Goal: Transaction & Acquisition: Purchase product/service

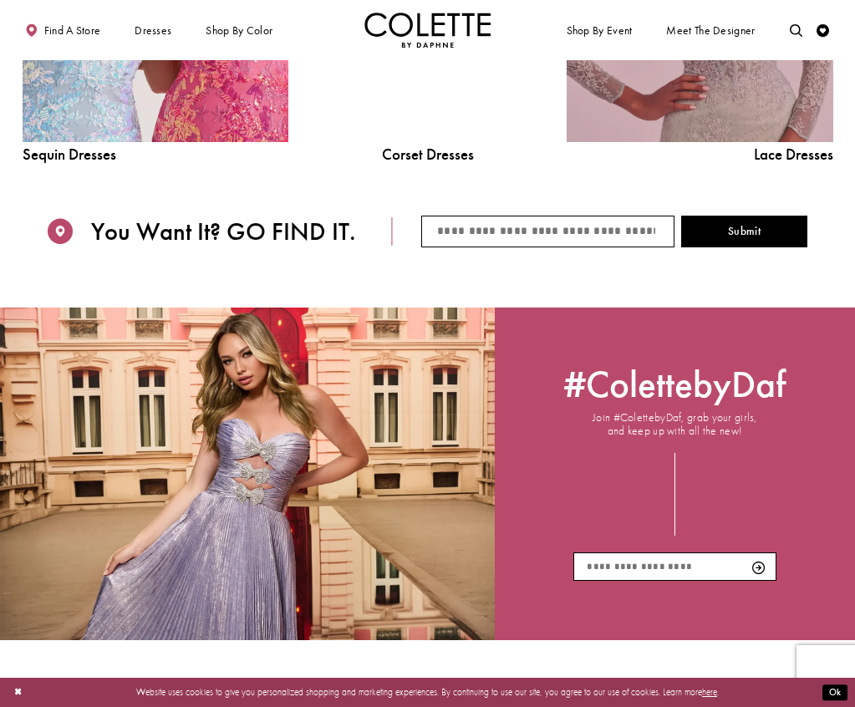
scroll to position [1308, 0]
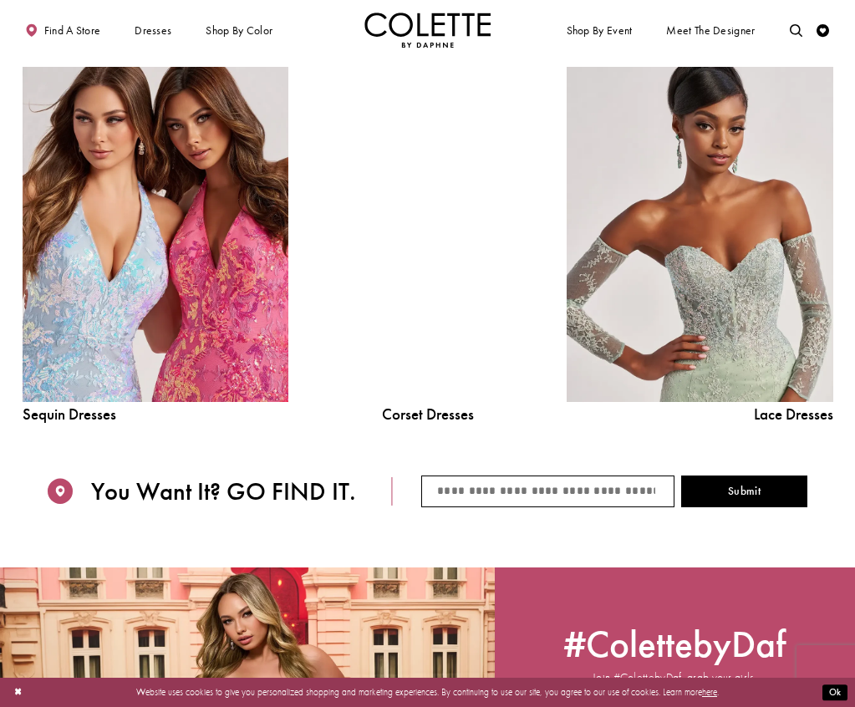
click at [424, 331] on div at bounding box center [428, 235] width 190 height 336
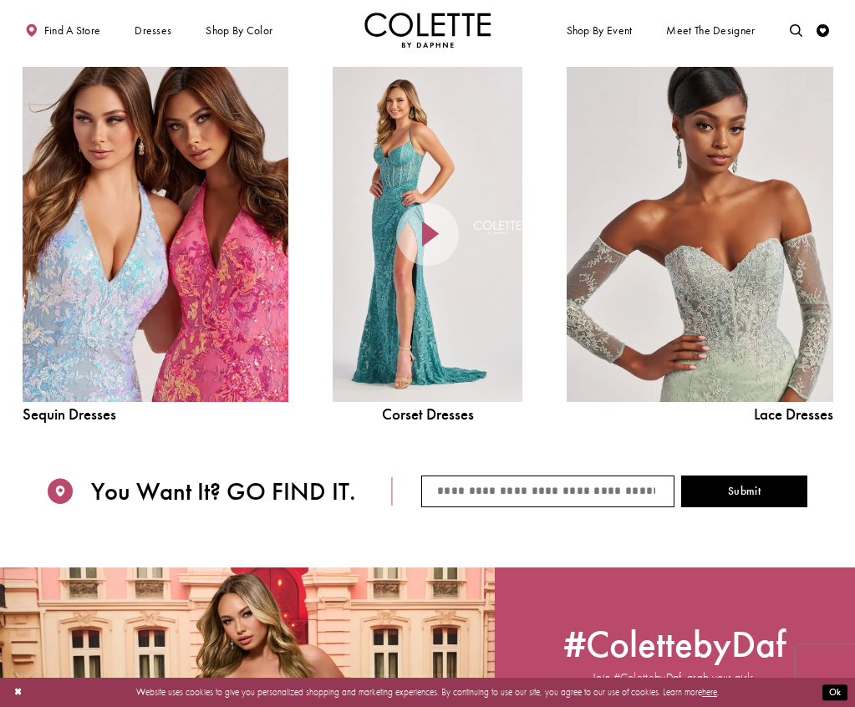
click at [456, 320] on div at bounding box center [428, 235] width 190 height 336
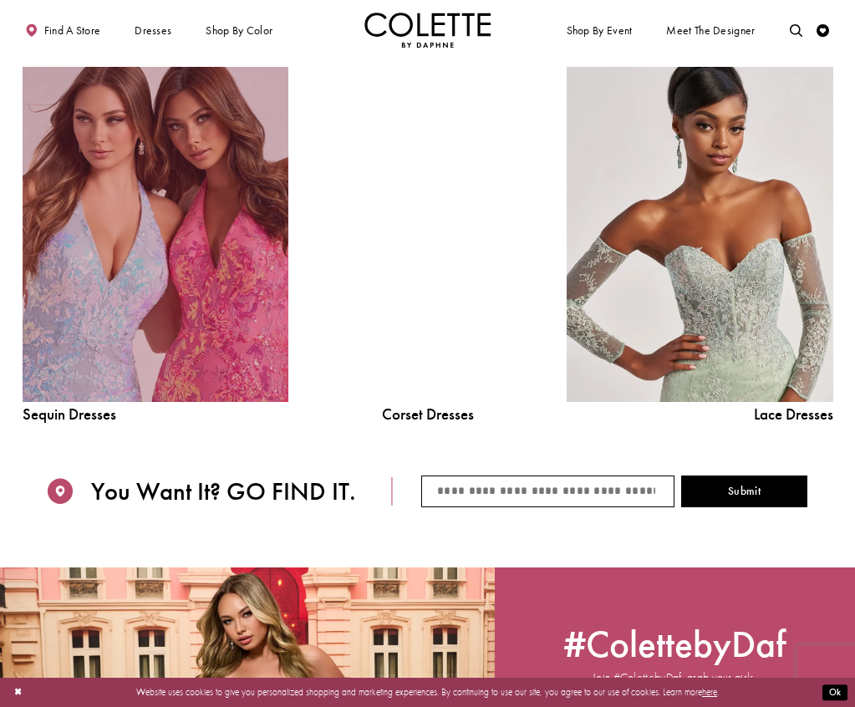
click at [167, 303] on link "Sequin Dresses Related Link" at bounding box center [156, 235] width 266 height 336
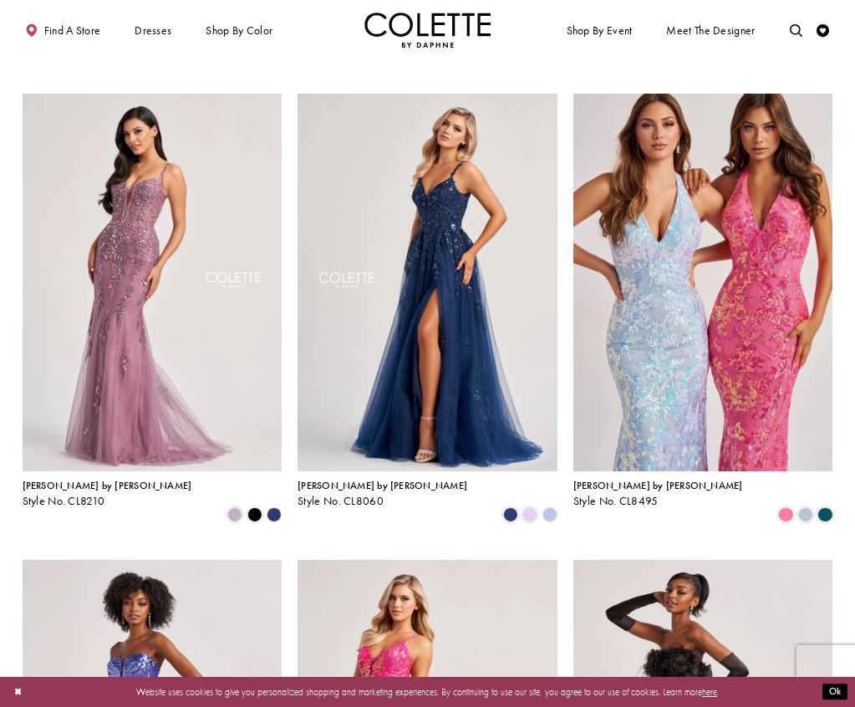
scroll to position [501, 0]
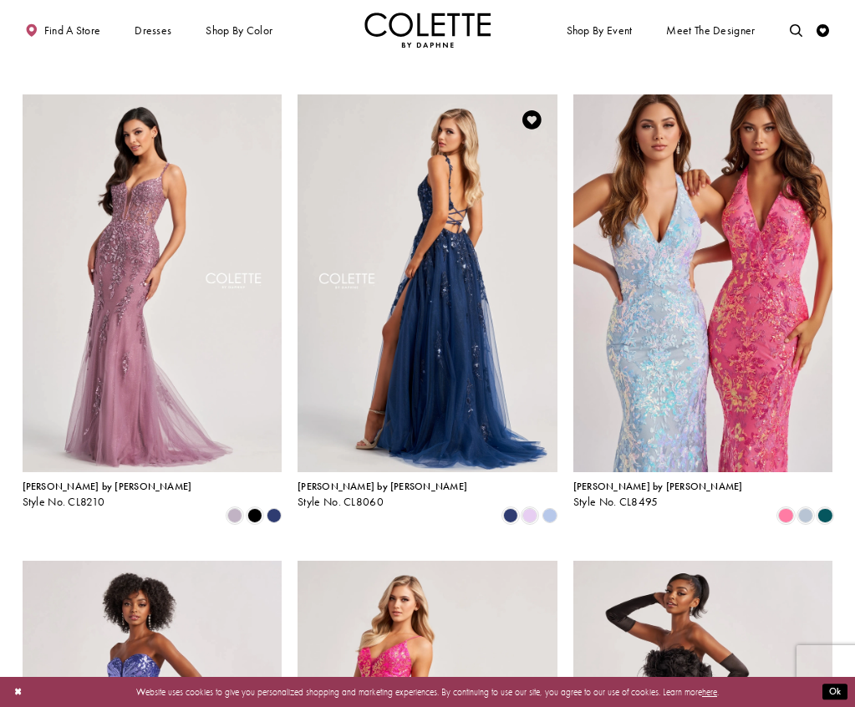
click at [433, 392] on img "Visit Colette by Daphne Style No. CL8060 Page" at bounding box center [428, 283] width 260 height 378
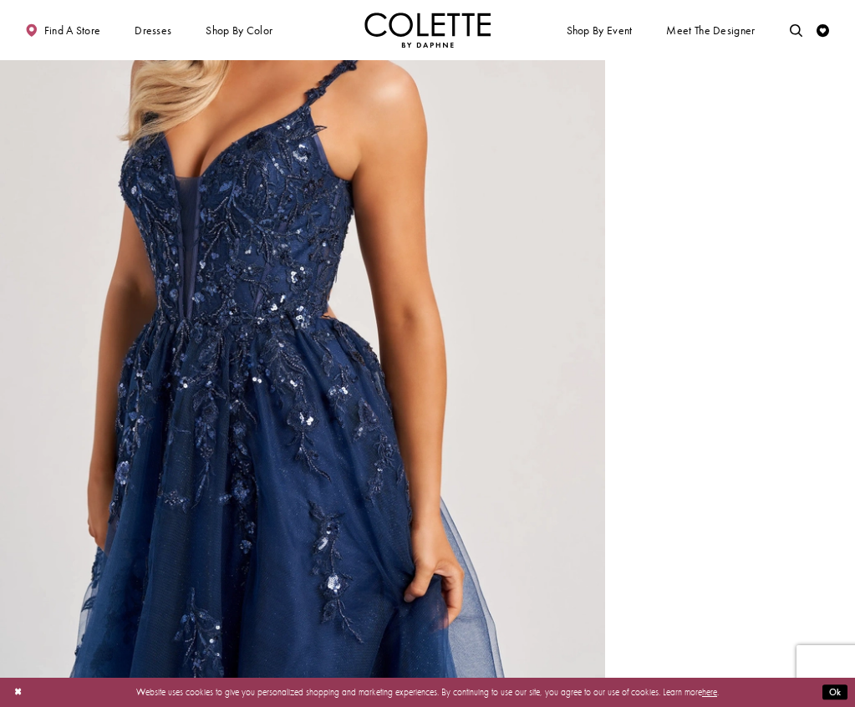
scroll to position [1147, 0]
